Goal: Task Accomplishment & Management: Complete application form

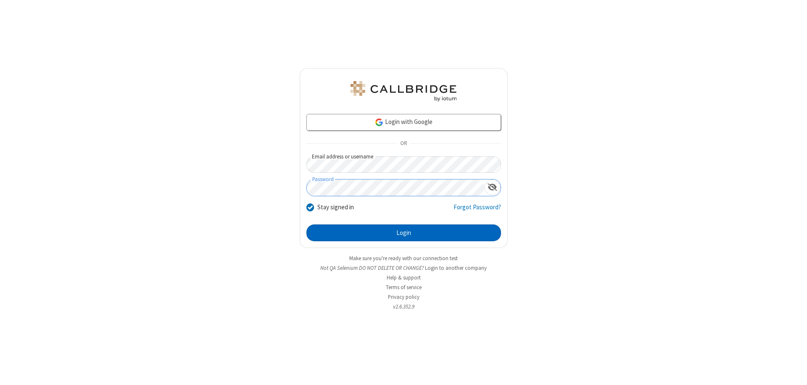
click at [403, 233] on button "Login" at bounding box center [403, 232] width 195 height 17
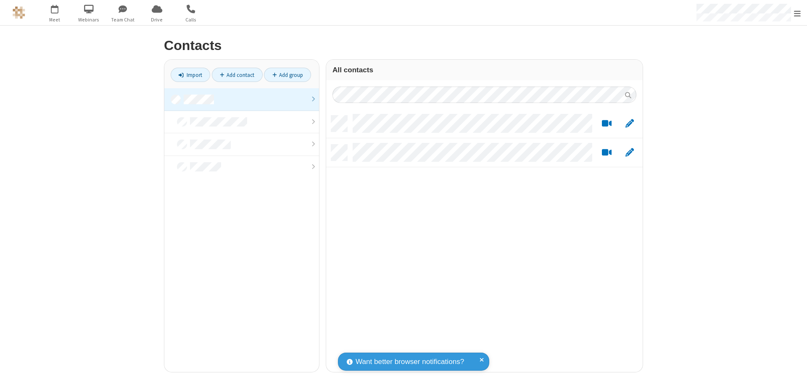
scroll to position [256, 310]
click at [242, 99] on link at bounding box center [241, 99] width 155 height 23
click at [237, 75] on link "Add contact" at bounding box center [237, 75] width 51 height 14
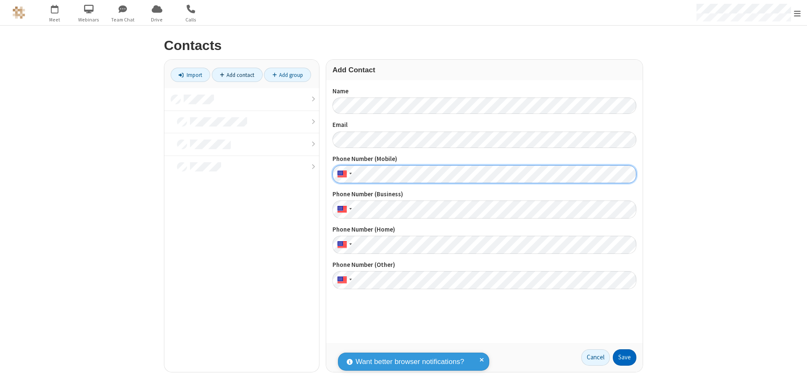
click at [624, 357] on button "Save" at bounding box center [625, 357] width 24 height 17
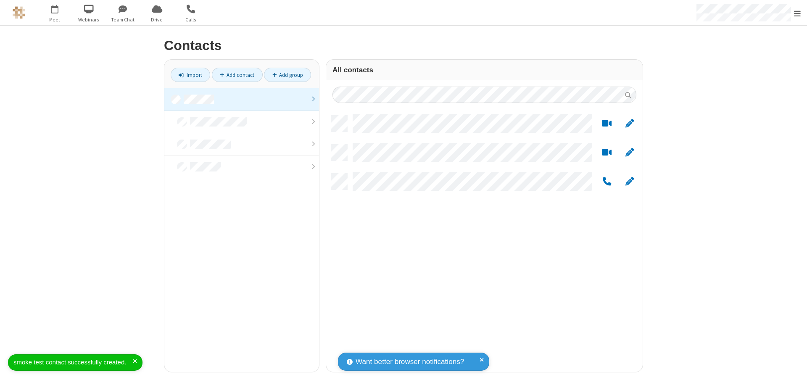
scroll to position [256, 310]
click at [237, 75] on link "Add contact" at bounding box center [237, 75] width 51 height 14
